Goal: Use online tool/utility: Utilize a website feature to perform a specific function

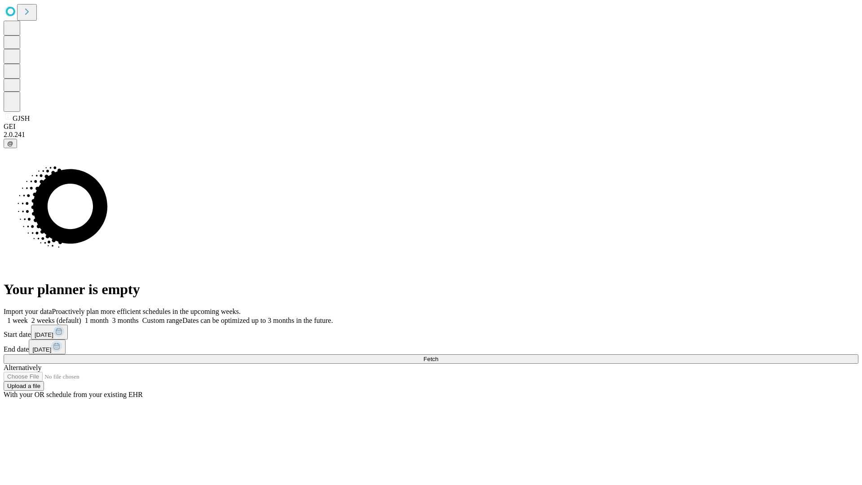
click at [438, 355] on span "Fetch" at bounding box center [430, 358] width 15 height 7
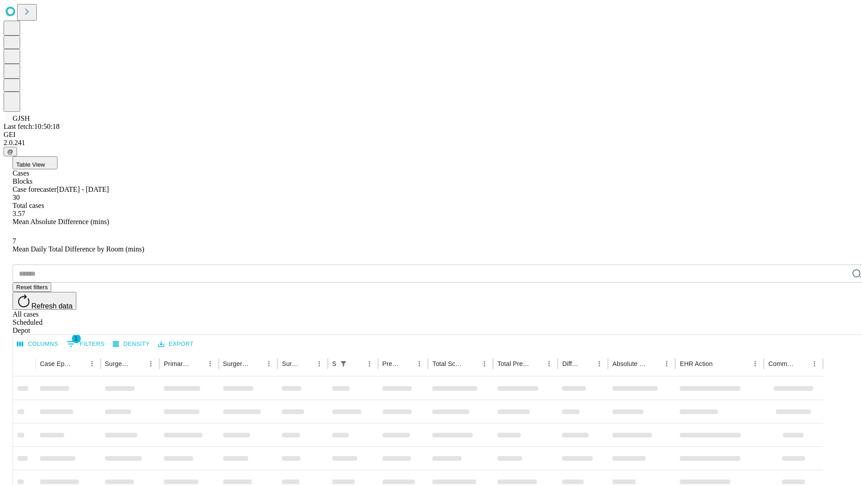
click at [45, 161] on span "Table View" at bounding box center [30, 164] width 29 height 7
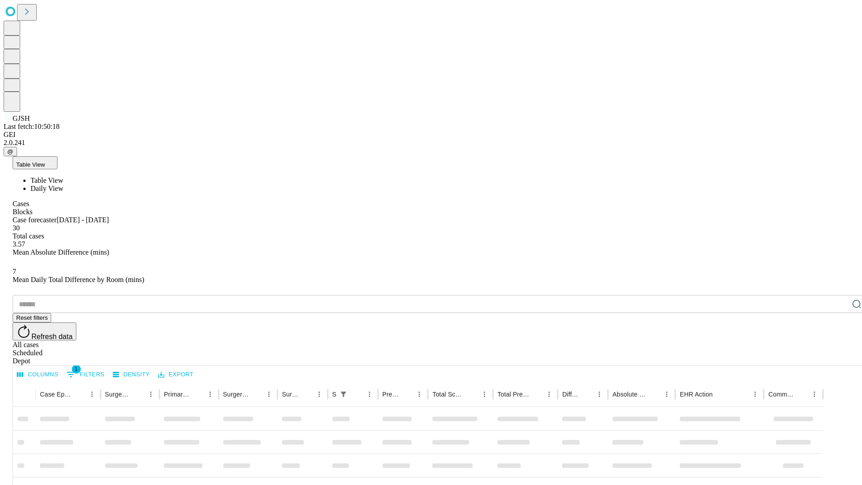
click at [63, 184] on span "Daily View" at bounding box center [47, 188] width 33 height 8
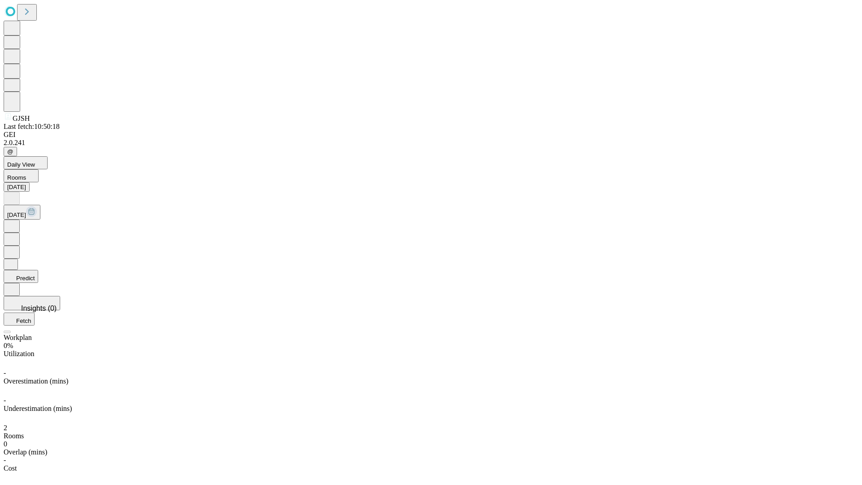
click at [38, 270] on button "Predict" at bounding box center [21, 276] width 35 height 13
